Goal: Transaction & Acquisition: Book appointment/travel/reservation

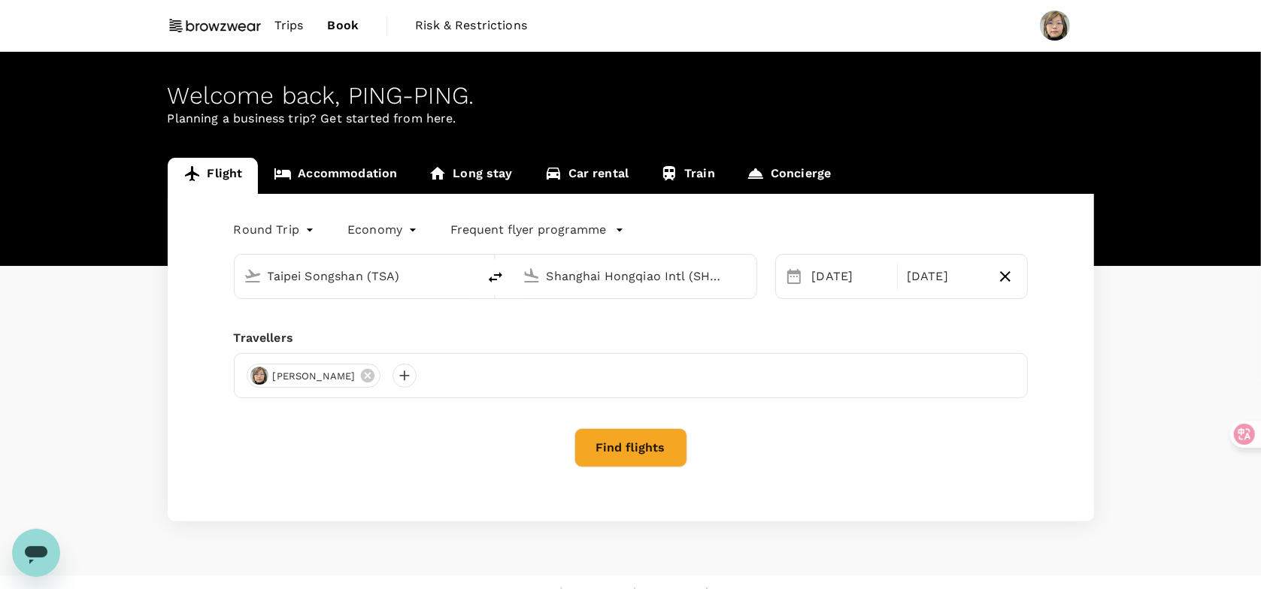
type input "Taipei Songshan (TSA)"
type input "Shanghai Hongqiao Intl (SHA)"
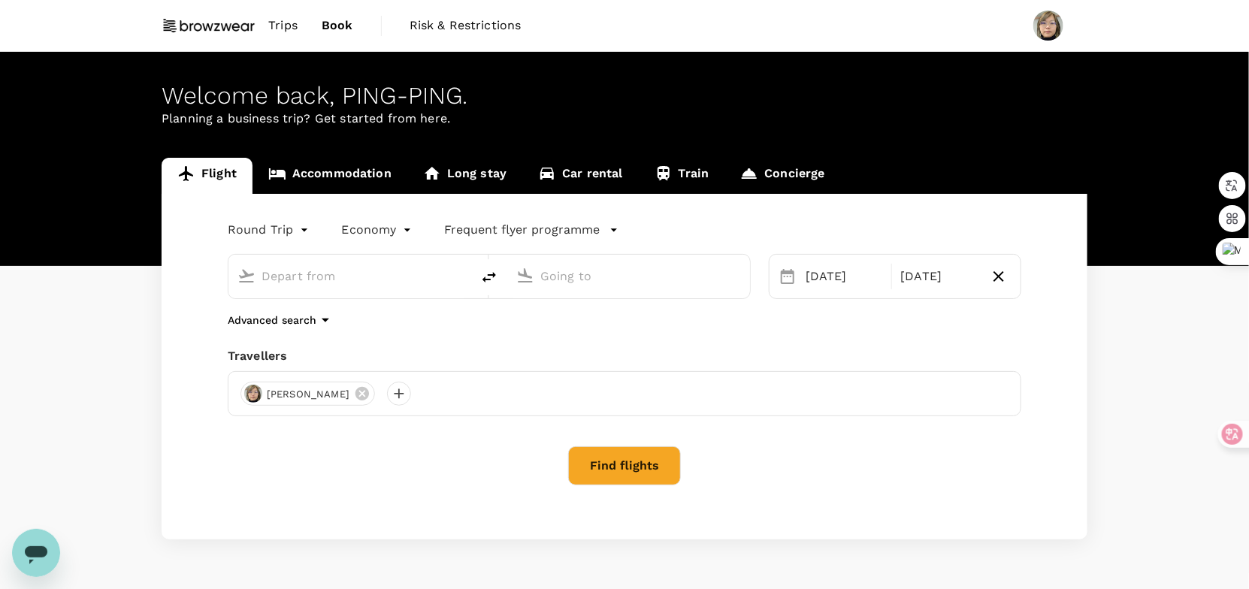
type input "Taipei Songshan (TSA)"
type input "Shanghai Hongqiao Intl (SHA)"
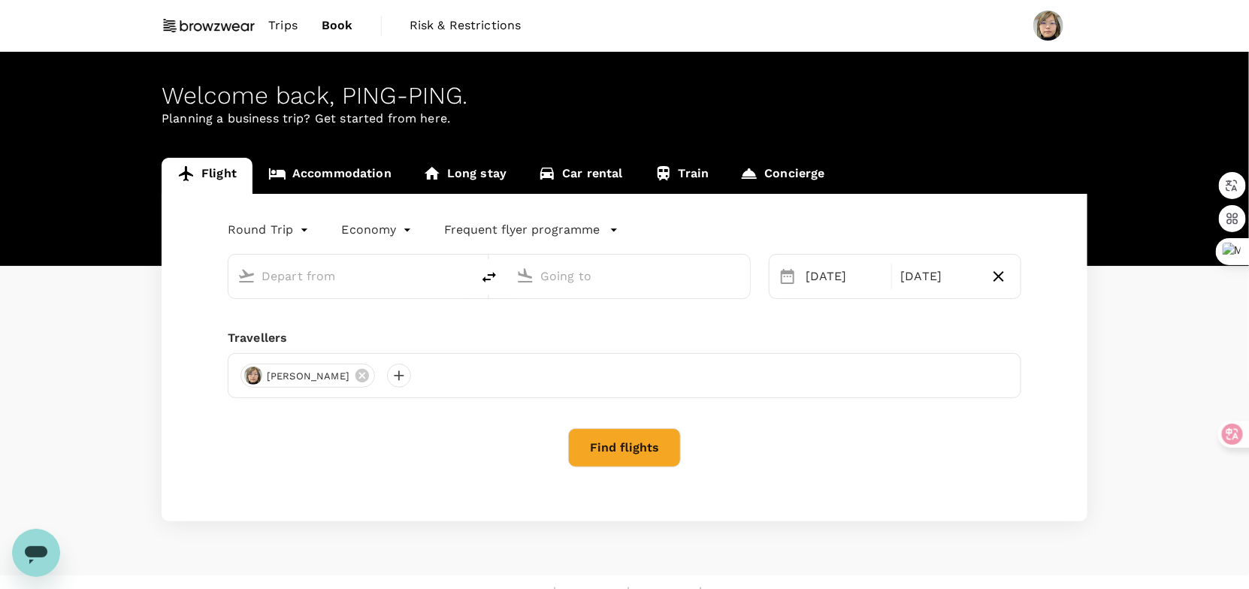
type input "Taipei Songshan (TSA)"
type input "Shanghai Hongqiao Intl (SHA)"
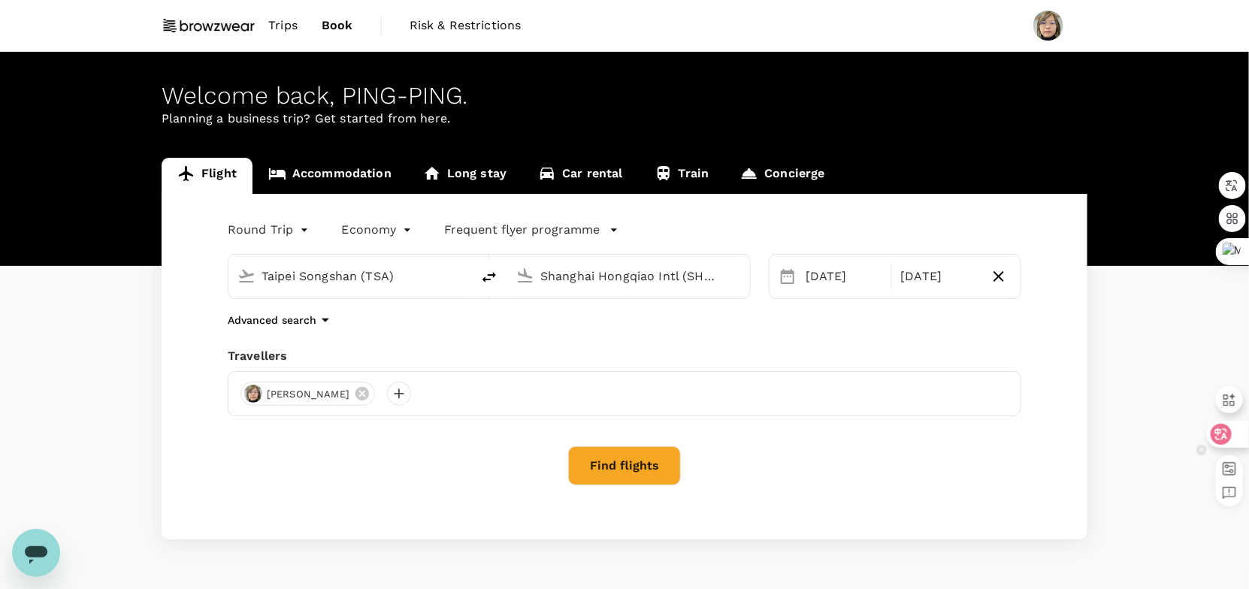
click at [1225, 426] on icon at bounding box center [1221, 434] width 21 height 21
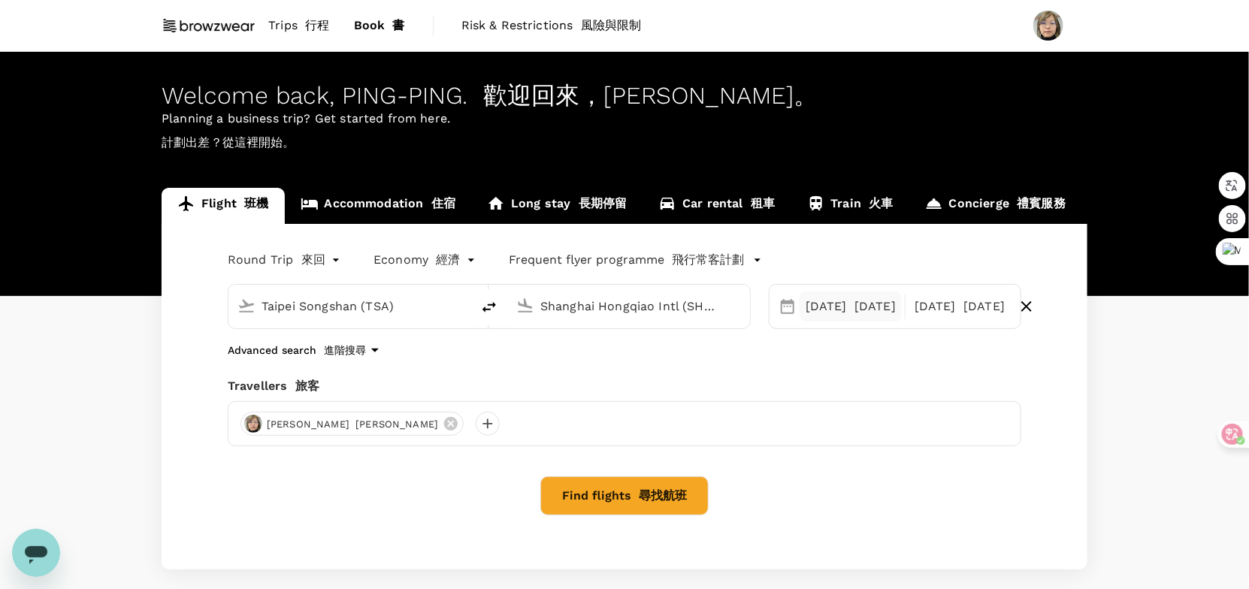
click at [877, 313] on div "20 Oct 10月20日" at bounding box center [851, 307] width 102 height 30
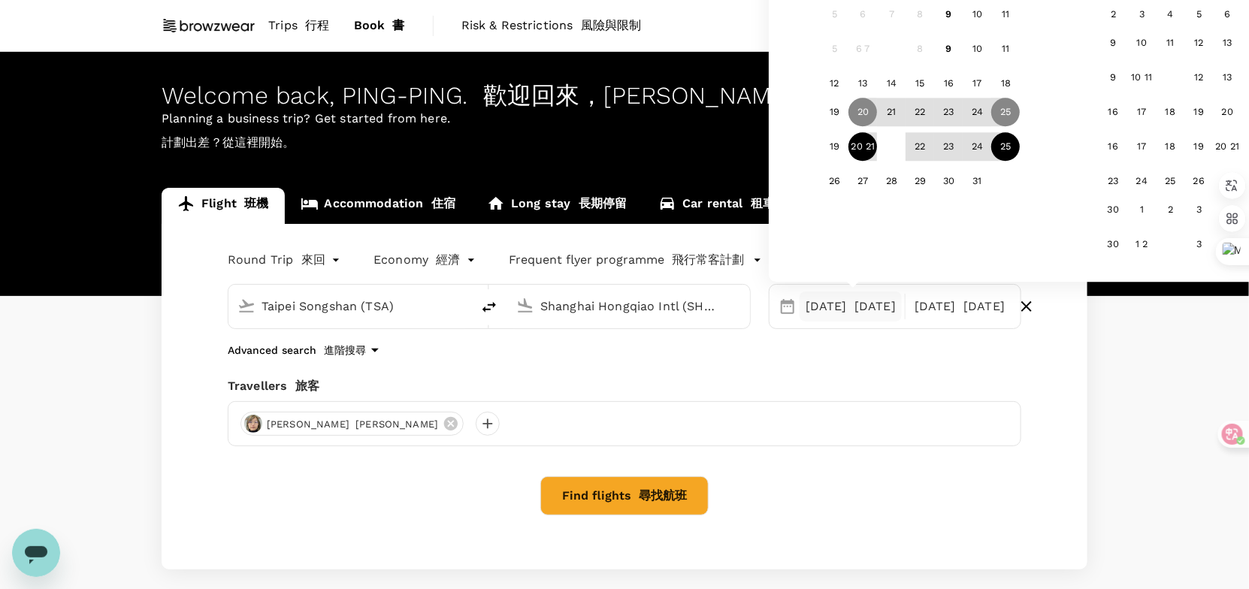
click at [850, 150] on div "20 21" at bounding box center [864, 147] width 29 height 29
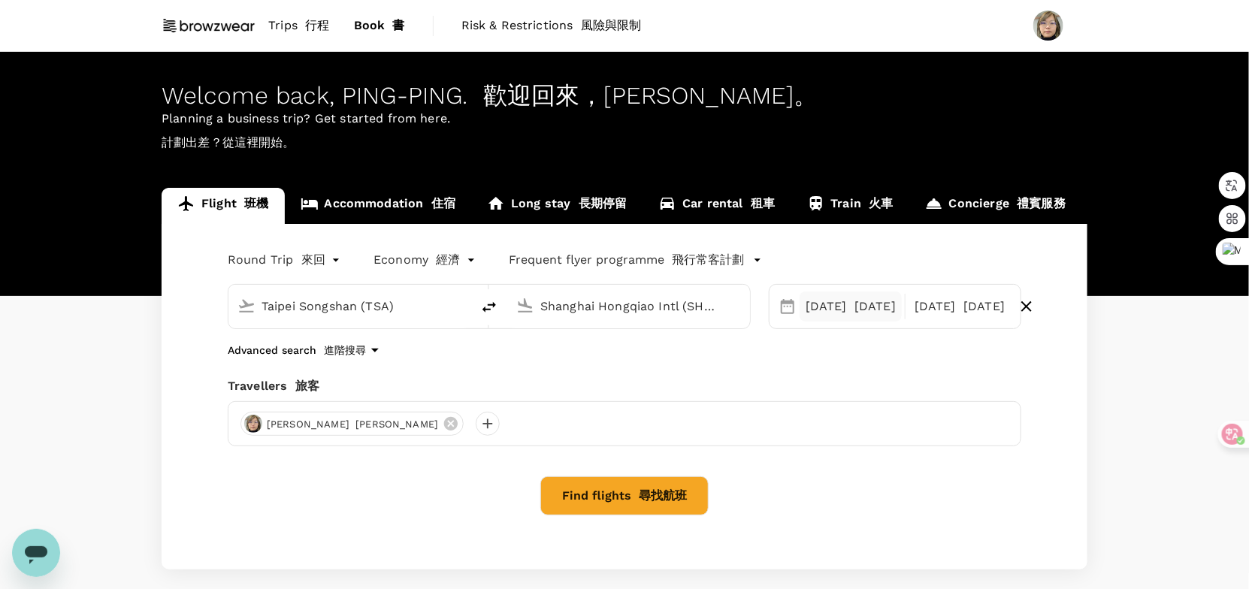
click at [871, 310] on font "10月20日" at bounding box center [875, 306] width 41 height 14
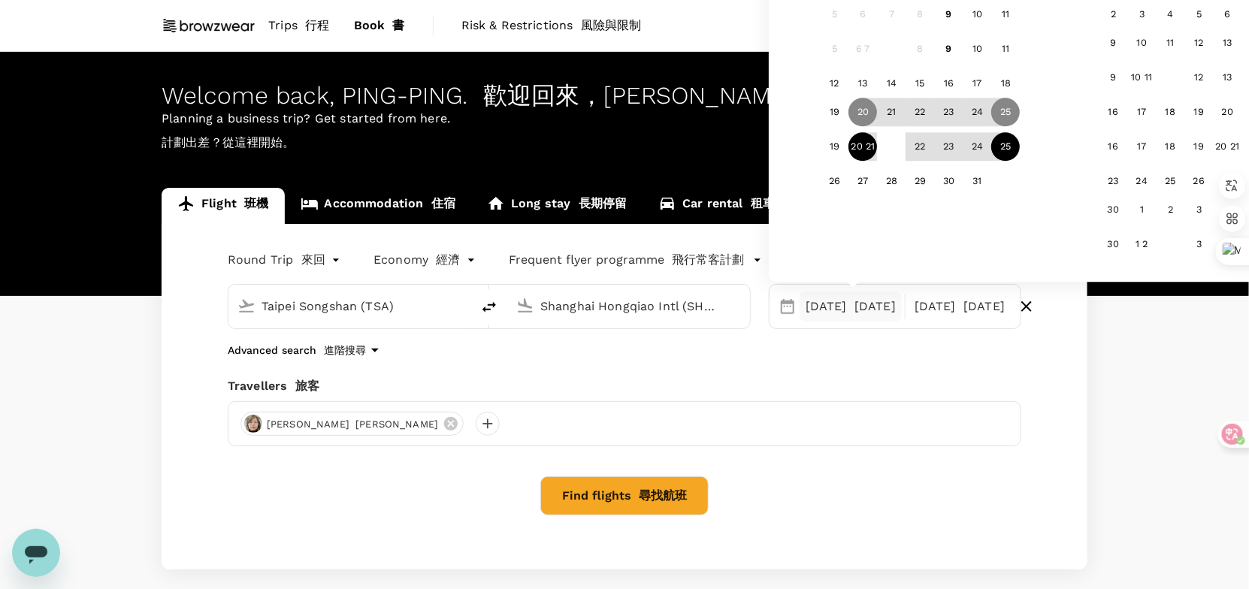
click at [868, 153] on font "19 20 21 22 23 24 25" at bounding box center [921, 146] width 200 height 11
click at [878, 109] on div "21" at bounding box center [892, 112] width 29 height 29
click at [1048, 354] on div "Round Trip 來回 roundtrip Economy 經濟 economy Frequent flyer programme 飛行常客計劃 Taip…" at bounding box center [625, 397] width 926 height 346
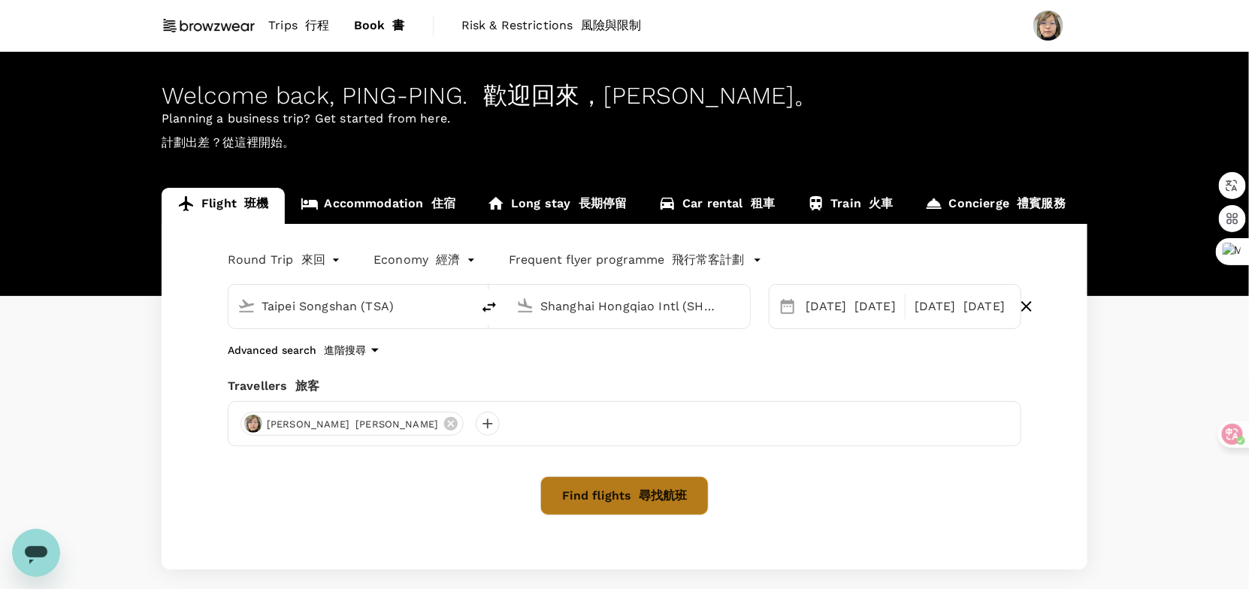
click at [674, 492] on font "尋找航班" at bounding box center [663, 496] width 48 height 14
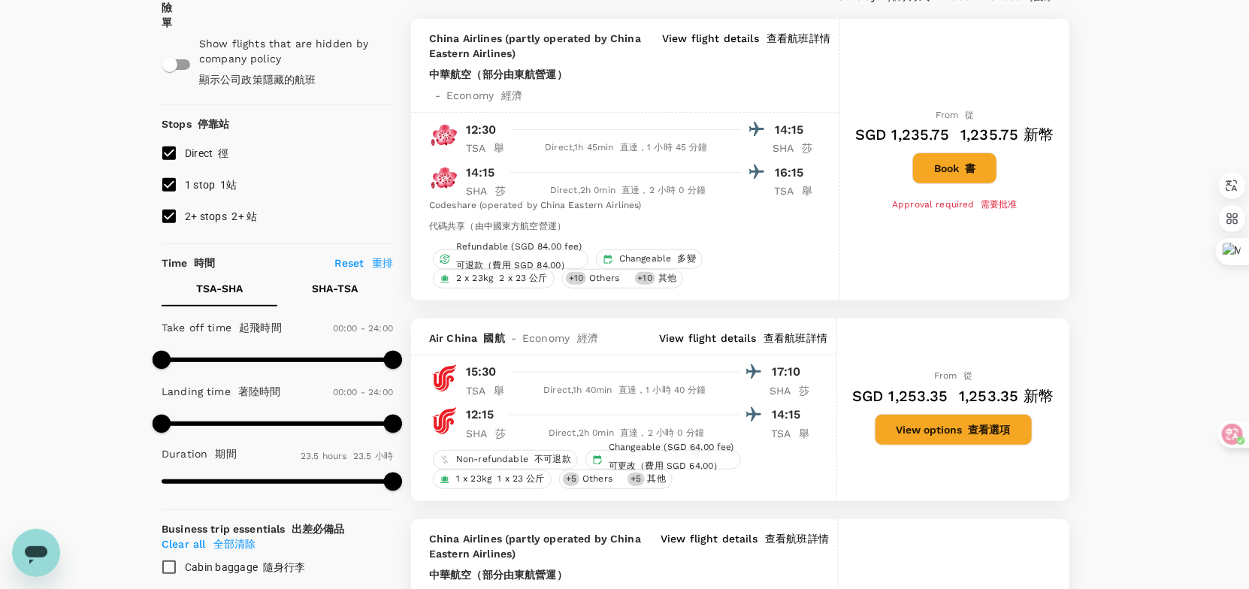
scroll to position [150, 0]
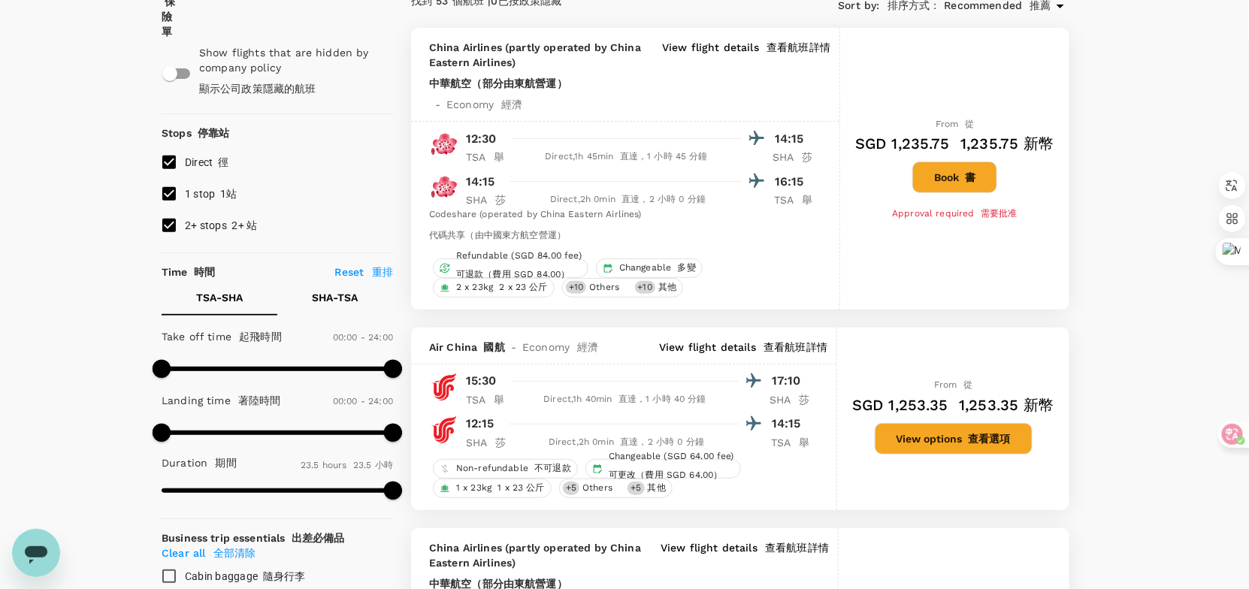
click at [167, 241] on input "2+ stops 2+ 站" at bounding box center [169, 226] width 32 height 32
checkbox input "false"
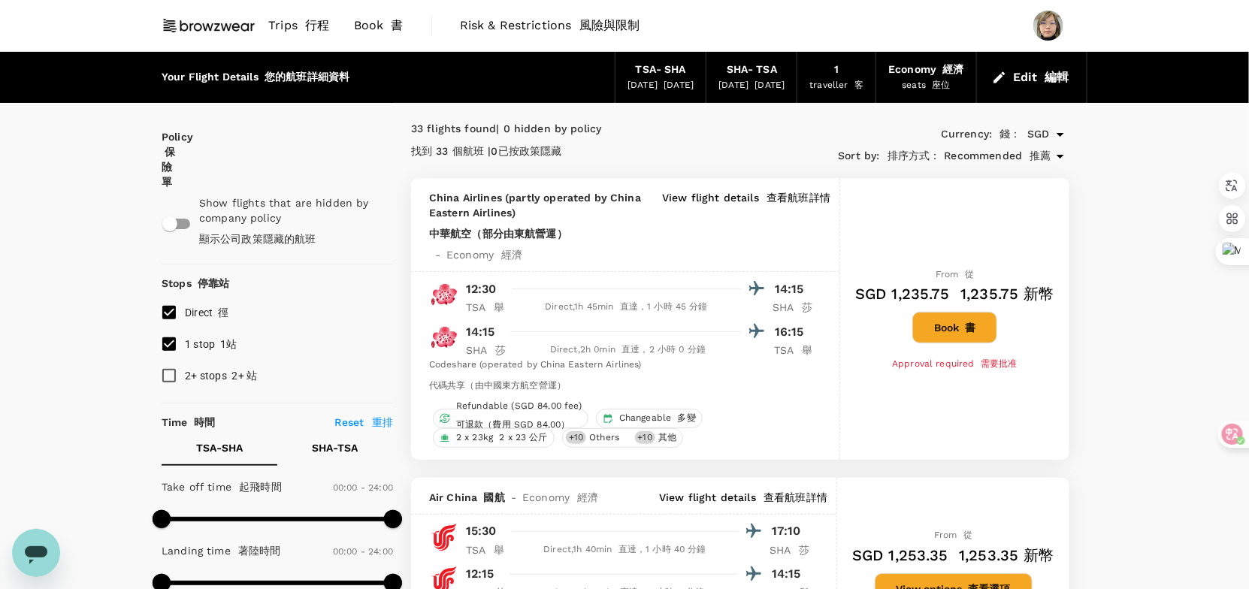
scroll to position [75, 0]
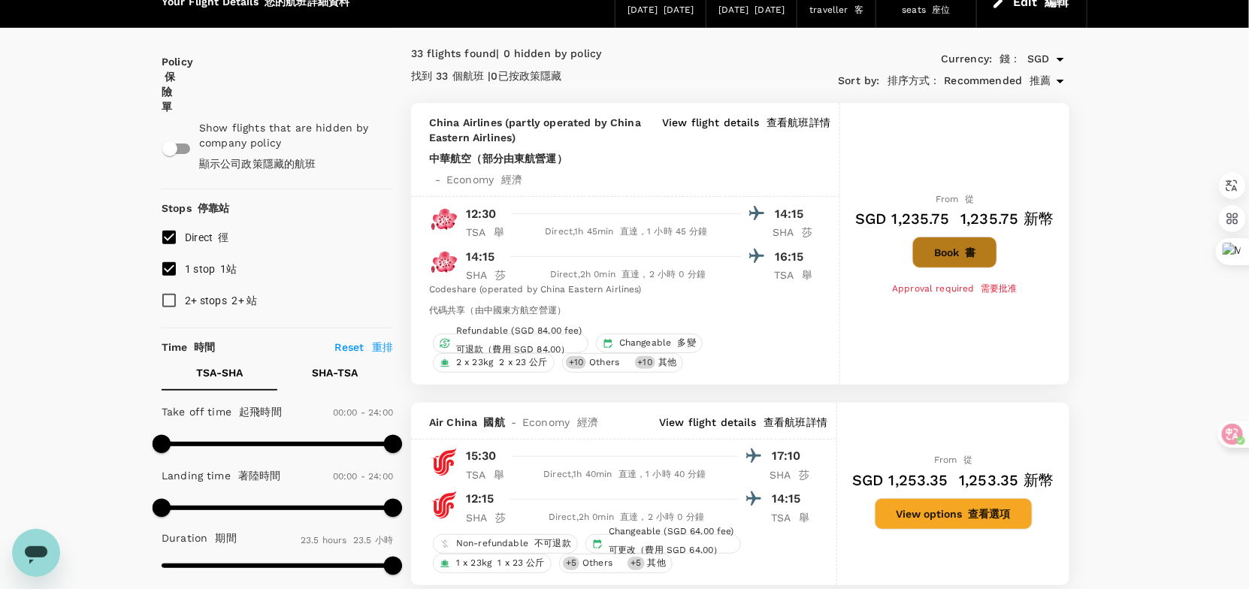
click at [967, 247] on font "書" at bounding box center [970, 253] width 11 height 12
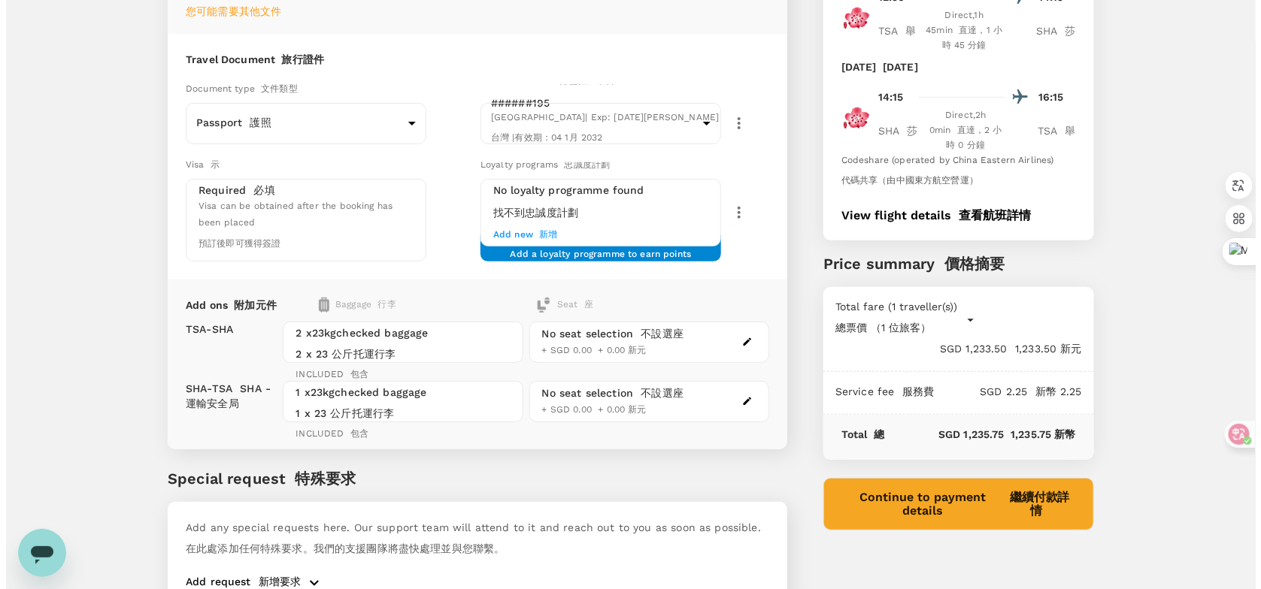
scroll to position [221, 0]
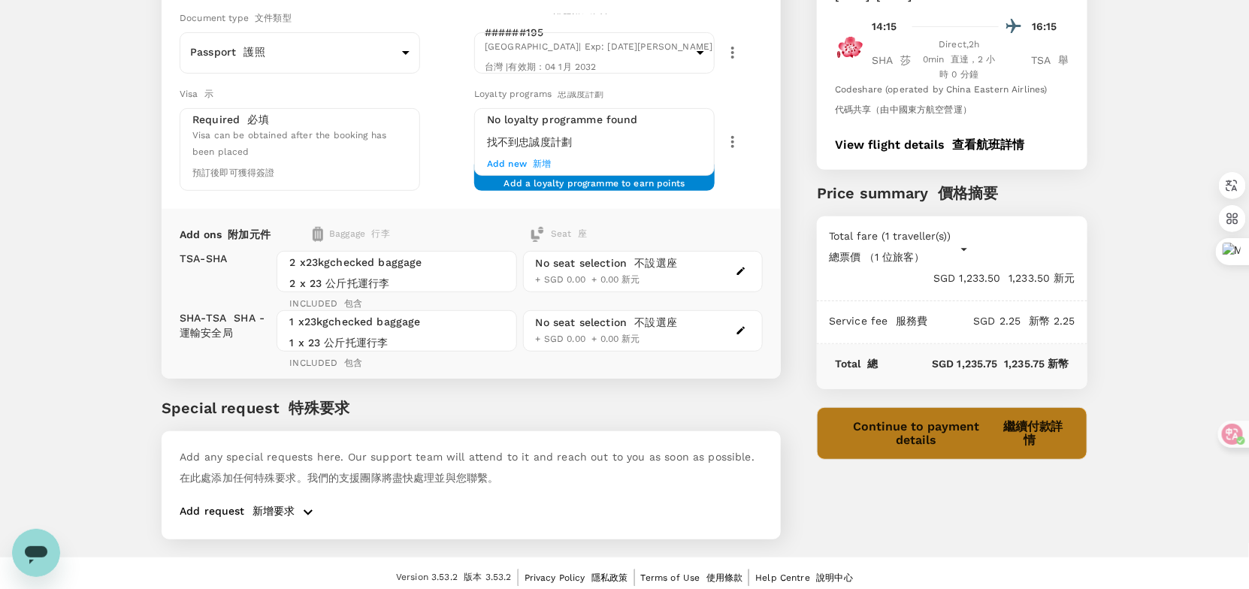
click at [1033, 447] on font "繼續付款詳情" at bounding box center [1034, 433] width 60 height 28
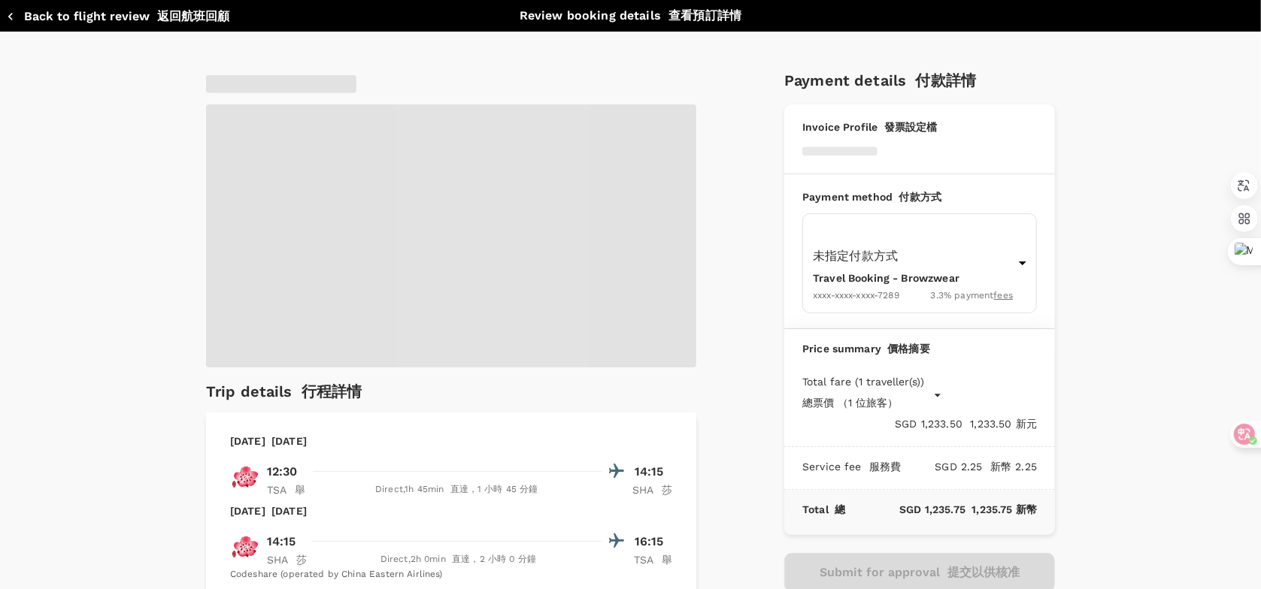
type input "9a155038-07a2-4c3b-a2f5-bce54f173f01"
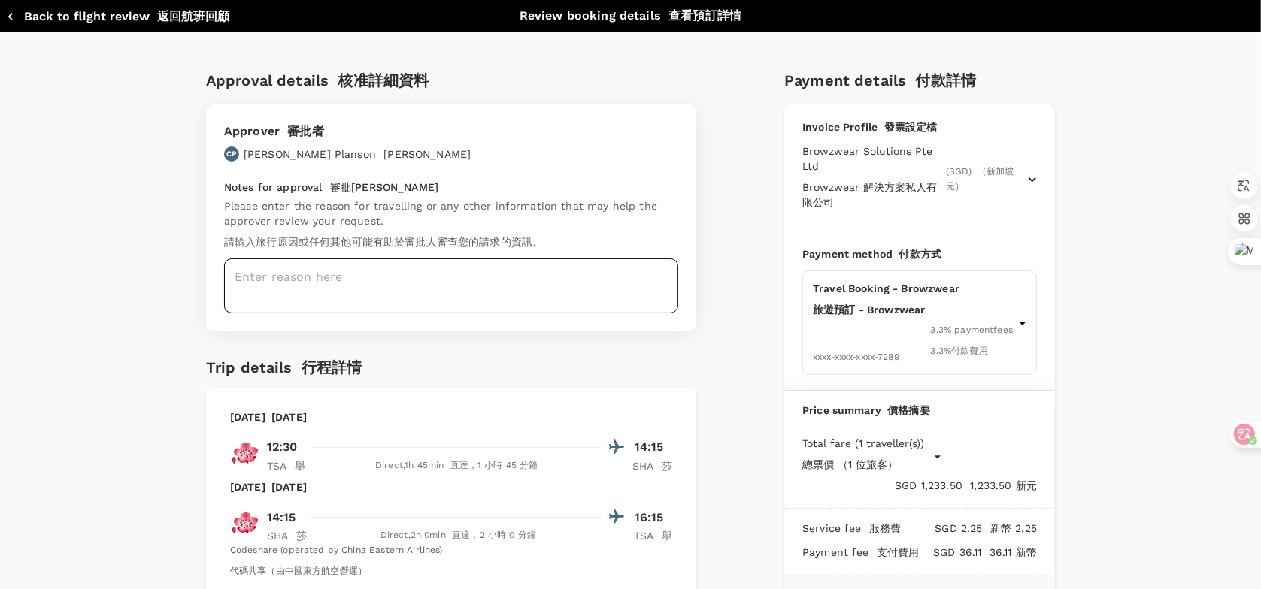
click at [383, 277] on textarea at bounding box center [451, 286] width 454 height 55
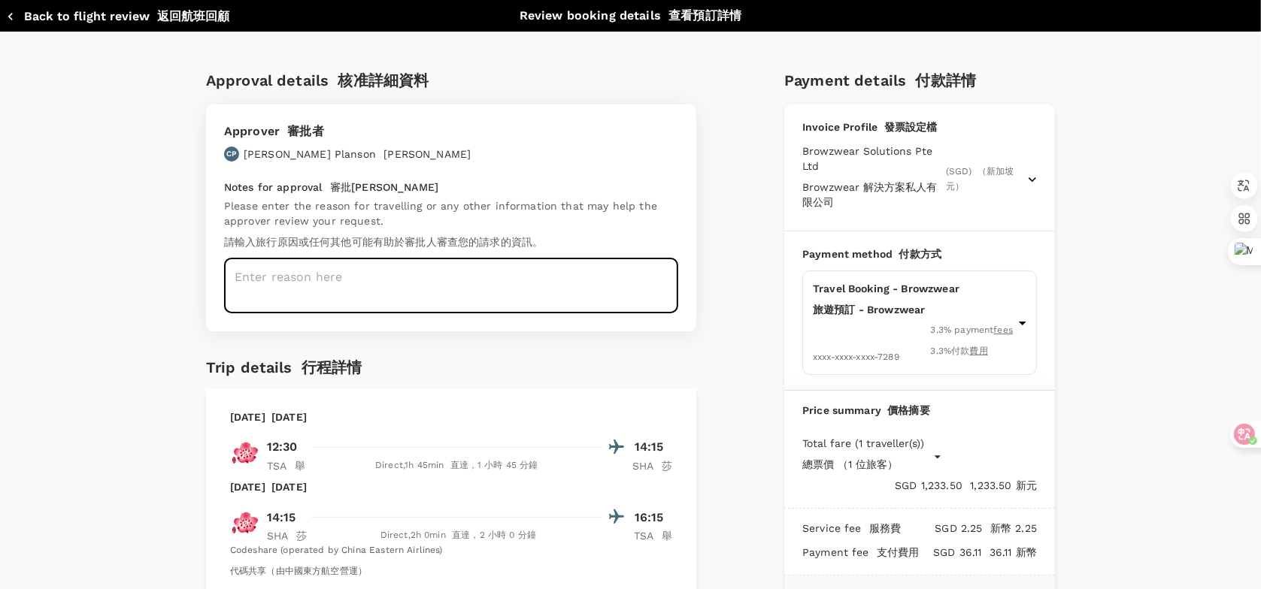
click at [296, 284] on textarea at bounding box center [451, 286] width 454 height 55
paste textarea "Client Visit (Challenge/Opportunity) Isaac Morris / Centric Brands... and Octob…"
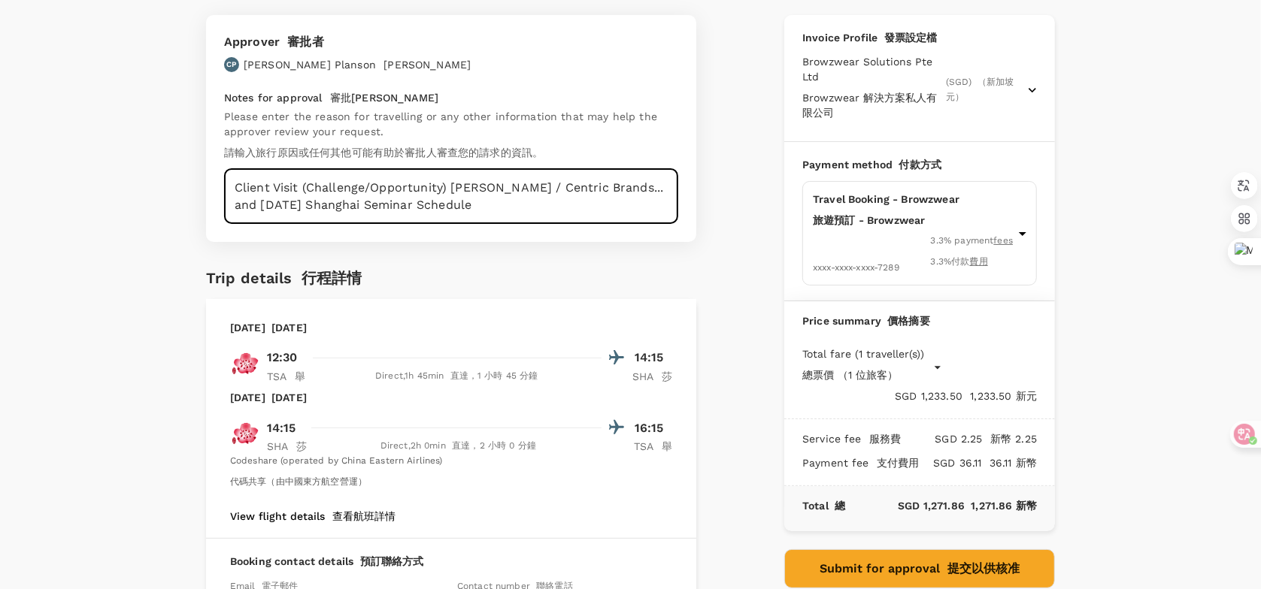
scroll to position [315, 0]
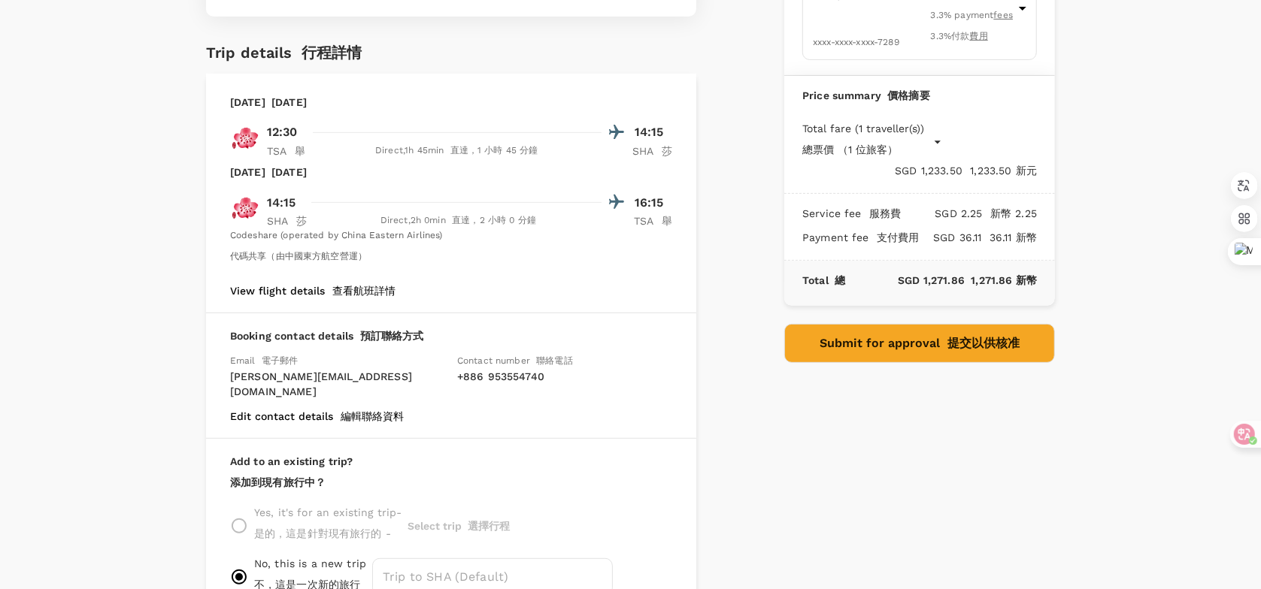
type textarea "Client Visit (Challenge/Opportunity) Isaac Morris / Centric Brands... and Octob…"
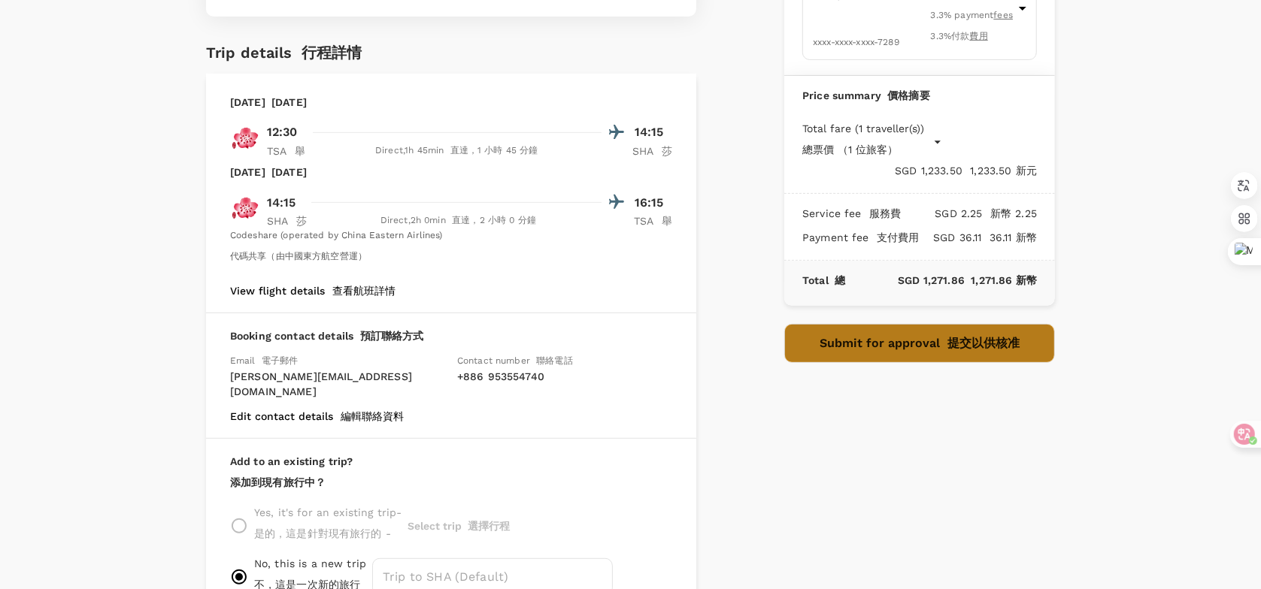
click at [945, 348] on button "Submit for approval 提交以供核准" at bounding box center [919, 343] width 271 height 39
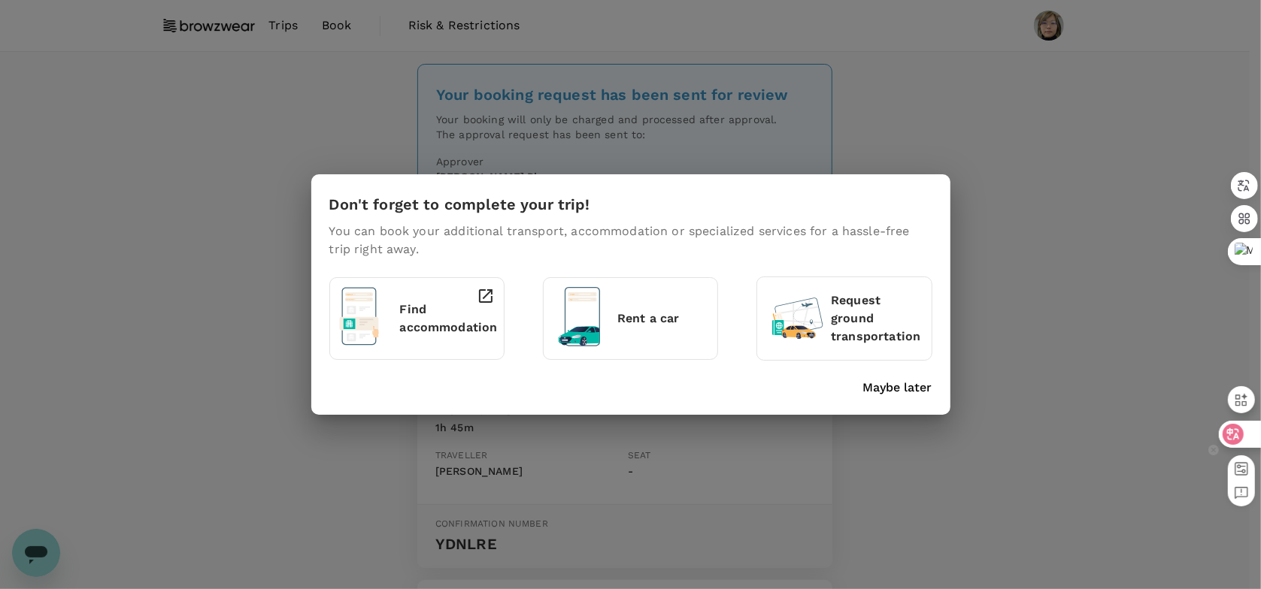
click at [1238, 436] on icon at bounding box center [1233, 435] width 13 height 12
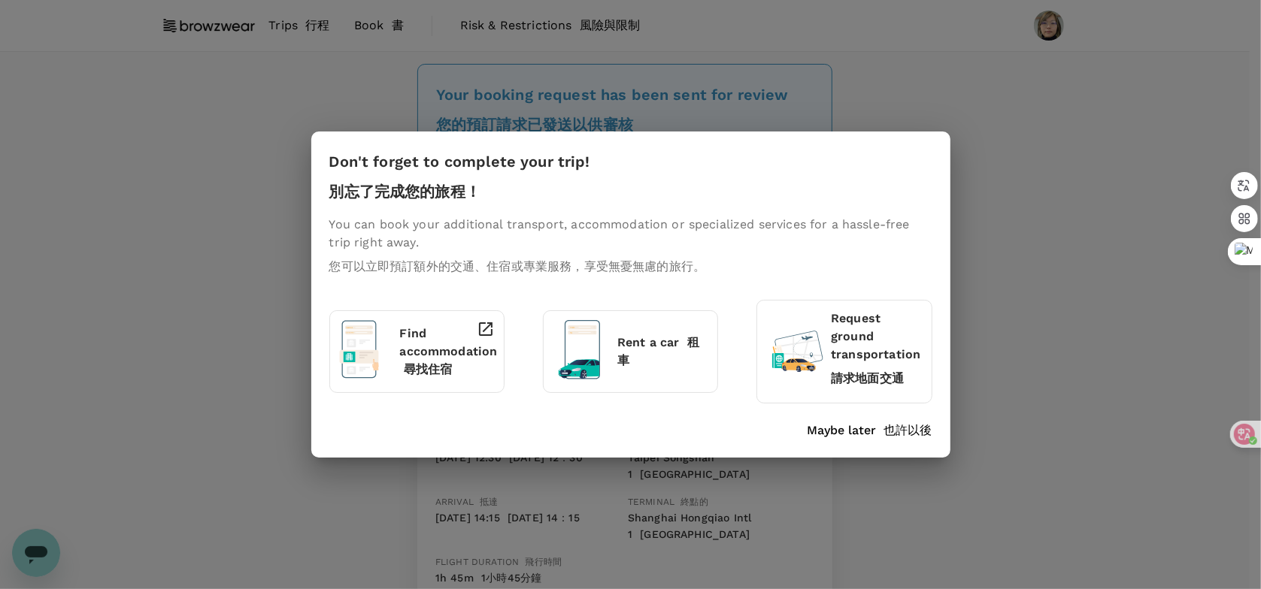
drag, startPoint x: 456, startPoint y: 349, endPoint x: 395, endPoint y: 356, distance: 61.3
click at [395, 356] on div "Find accommodation 尋找住宿" at bounding box center [420, 348] width 54 height 68
click at [925, 432] on font "也許以後" at bounding box center [908, 430] width 48 height 14
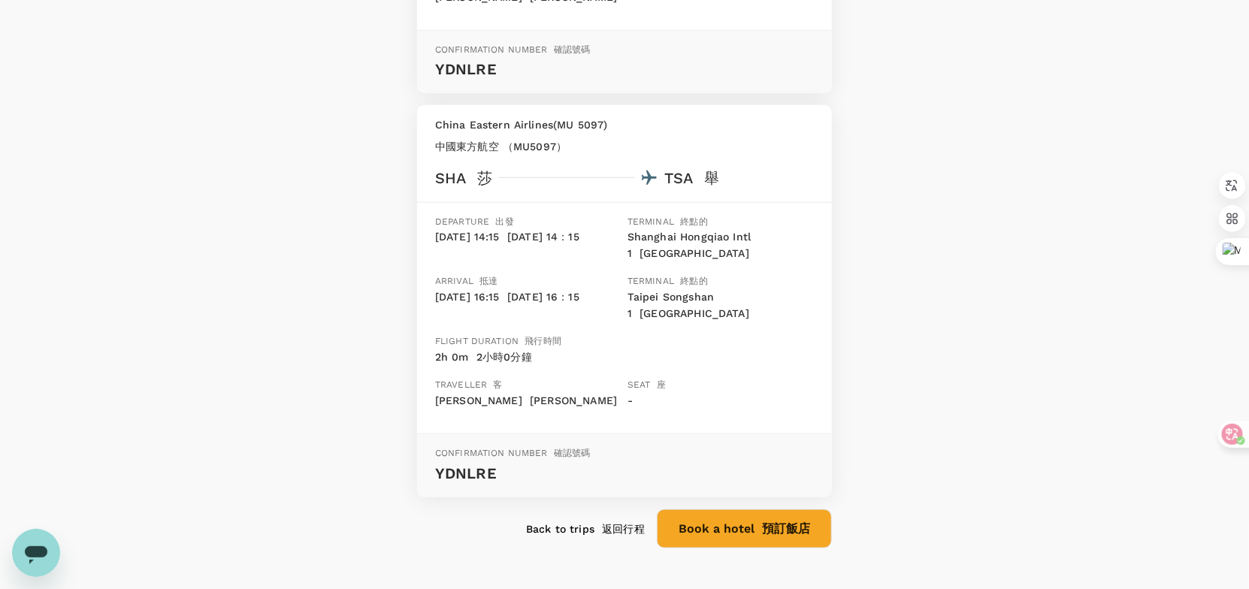
scroll to position [635, 0]
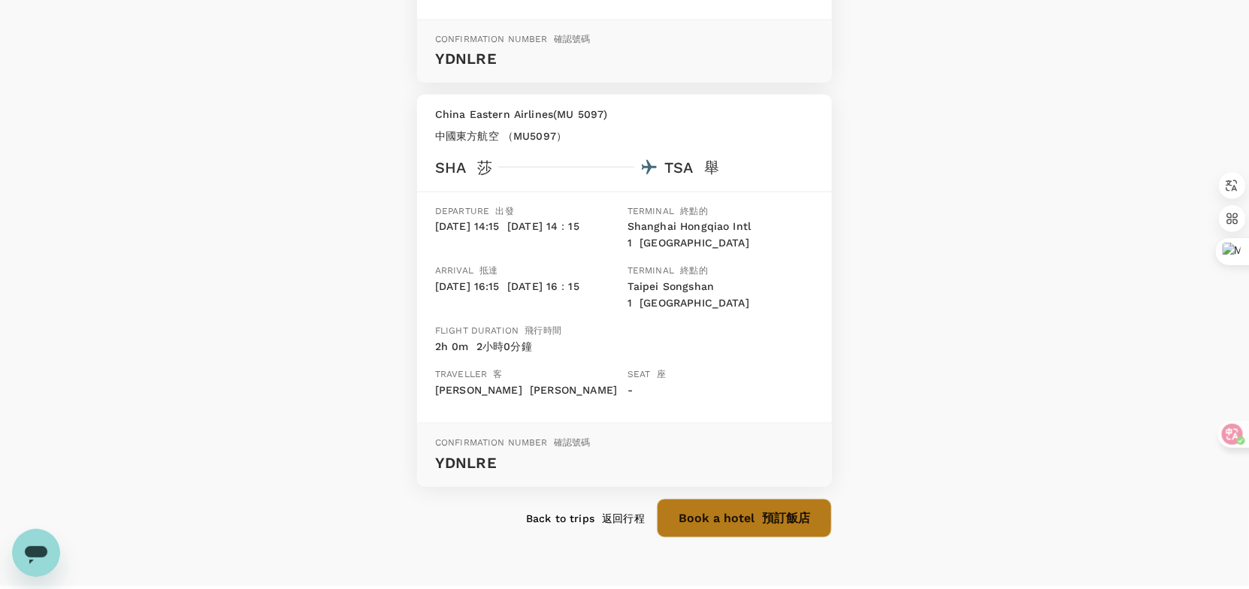
click at [698, 499] on button "Book a hotel 預訂飯店" at bounding box center [744, 518] width 175 height 39
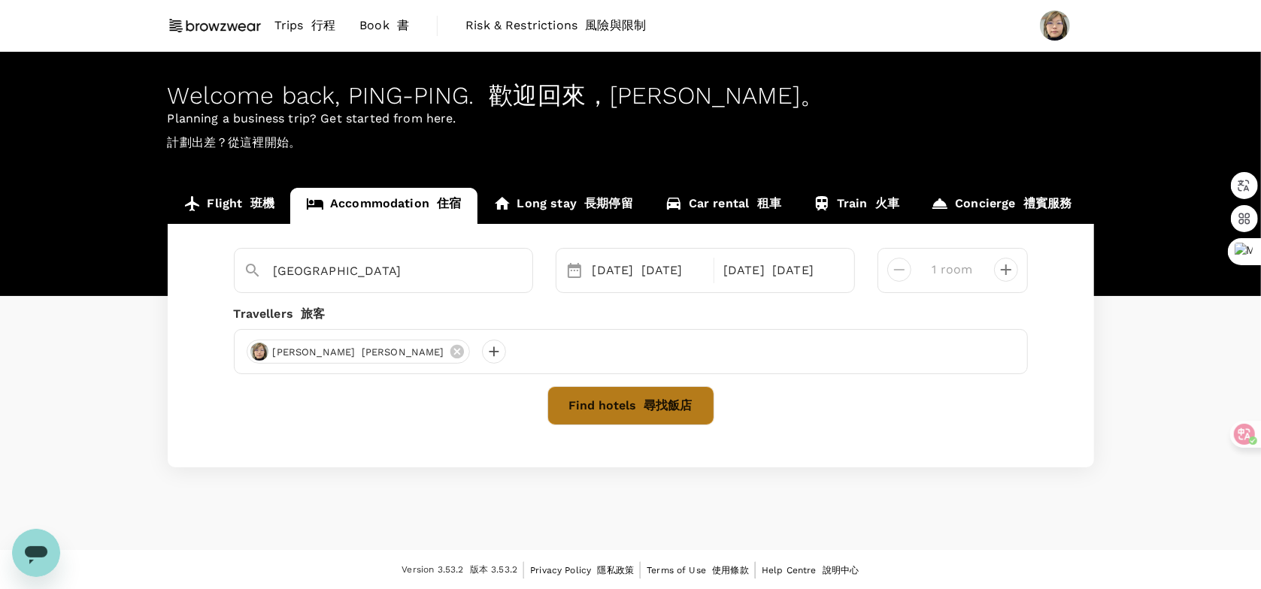
click at [632, 407] on button "Find hotels 尋找飯店" at bounding box center [630, 405] width 167 height 39
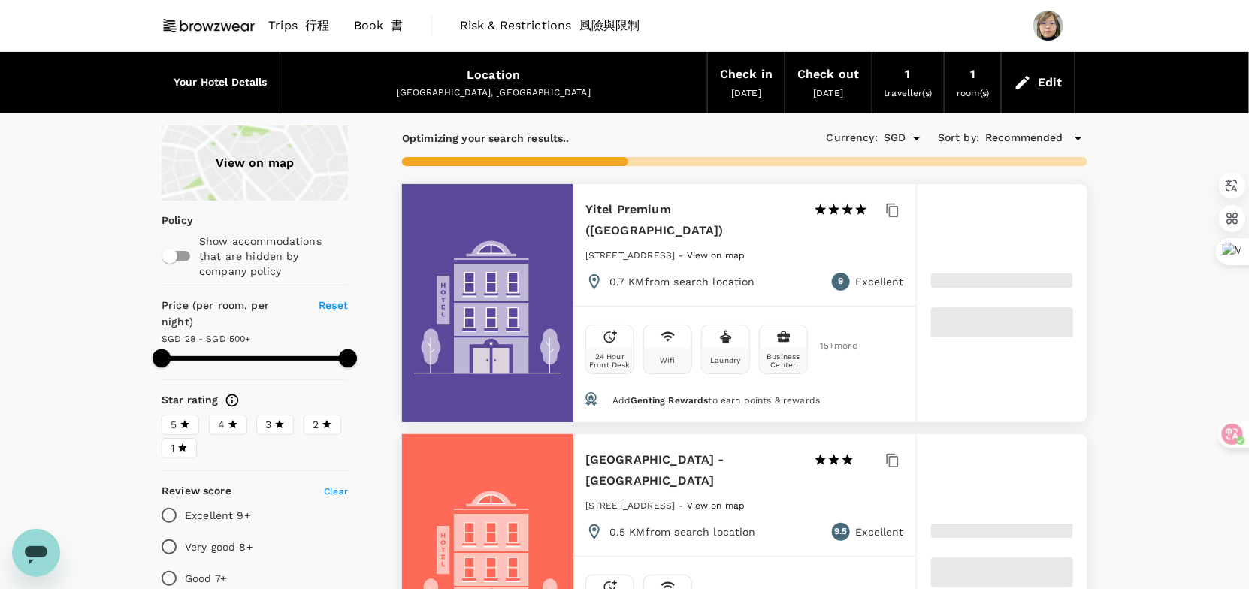
type input "499.47"
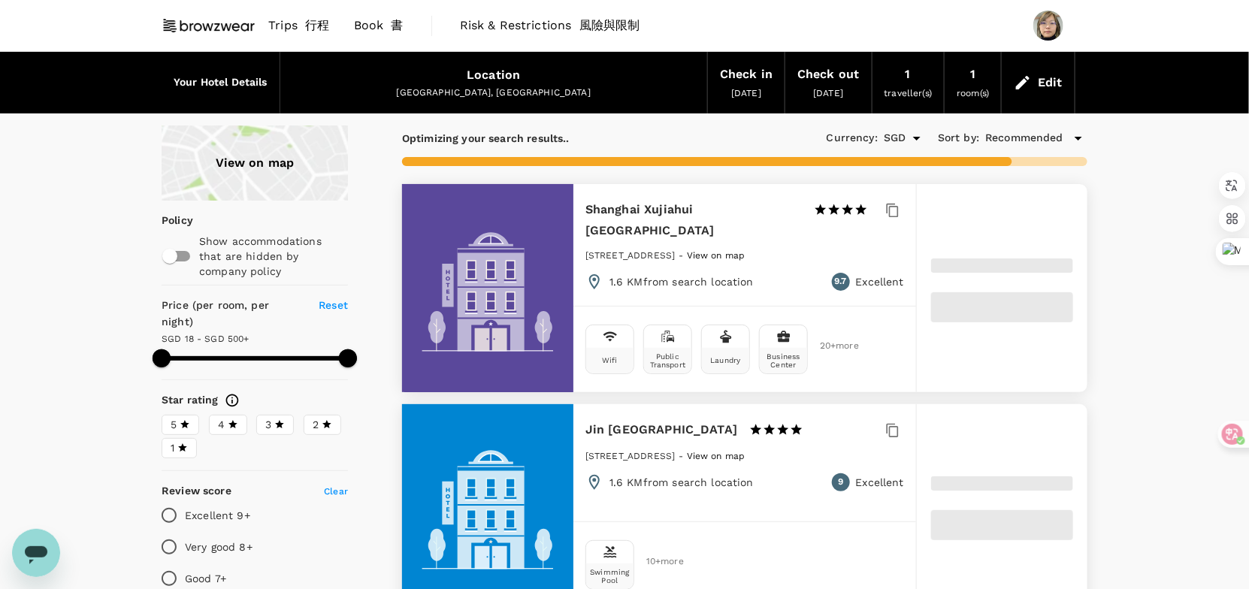
type input "18.47"
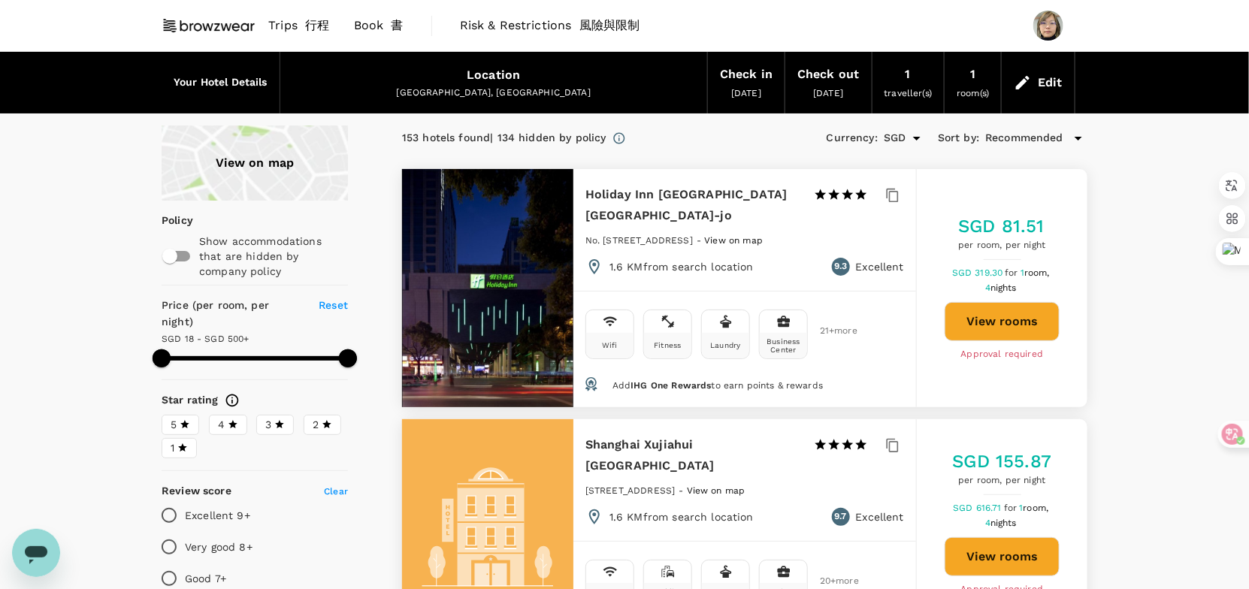
type input "499.47"
